Goal: Check status: Check status

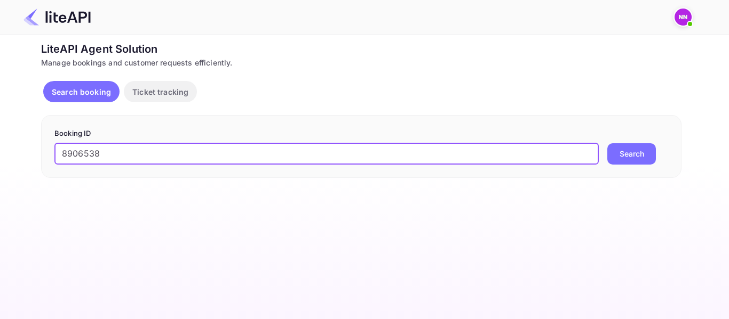
type input "8906538"
click at [615, 162] on button "Search" at bounding box center [631, 153] width 49 height 21
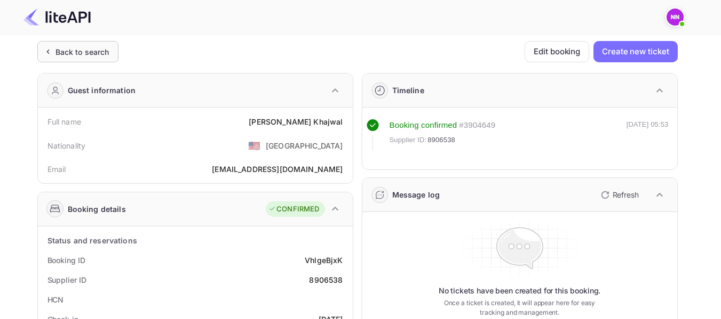
click at [68, 45] on div "Back to search" at bounding box center [77, 51] width 81 height 21
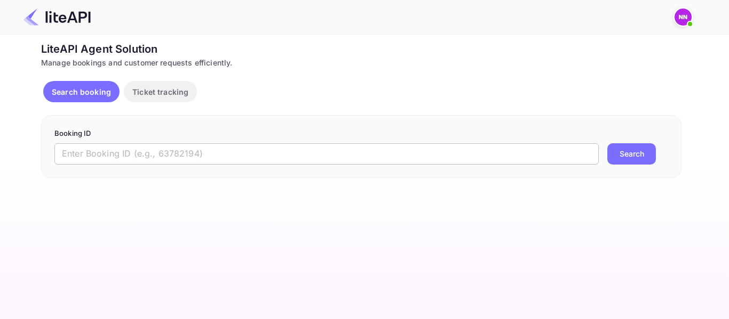
click at [91, 150] on input "text" at bounding box center [326, 153] width 544 height 21
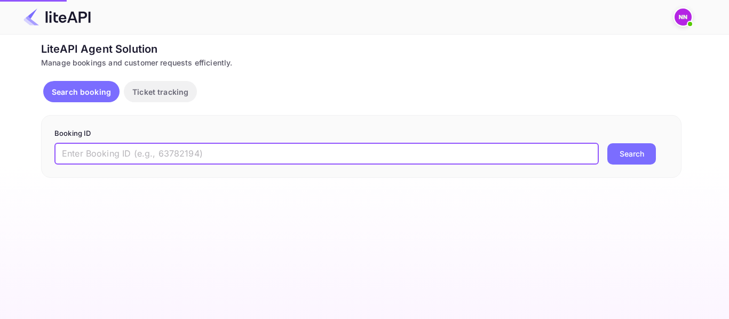
paste input "8893739"
type input "8893739"
click at [641, 155] on button "Search" at bounding box center [631, 153] width 49 height 21
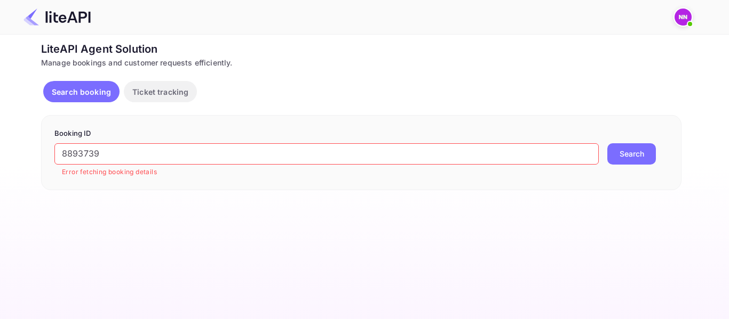
click at [687, 14] on img at bounding box center [682, 17] width 17 height 17
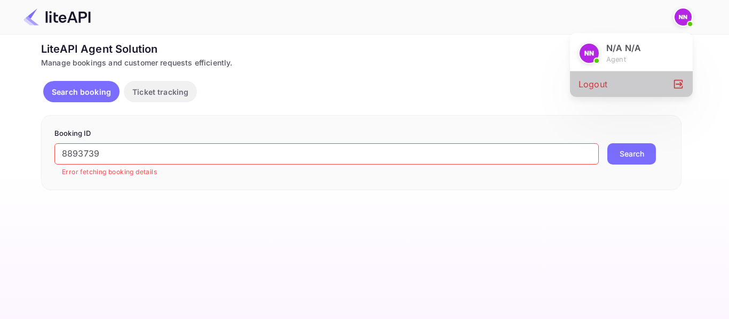
drag, startPoint x: 605, startPoint y: 84, endPoint x: 574, endPoint y: 93, distance: 32.9
click at [605, 84] on div "Logout" at bounding box center [631, 84] width 123 height 26
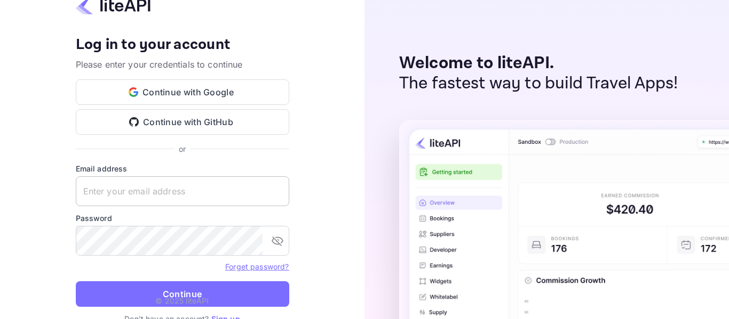
click at [275, 190] on input "text" at bounding box center [182, 192] width 213 height 30
click at [275, 190] on keeper-lock "Open Keeper Popup" at bounding box center [275, 191] width 13 height 13
type input "[EMAIL_ADDRESS][DOMAIN_NAME]"
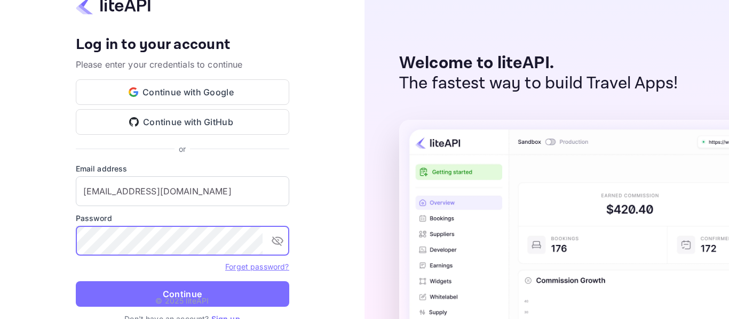
click at [188, 288] on button "Continue" at bounding box center [182, 295] width 213 height 26
